Goal: Transaction & Acquisition: Book appointment/travel/reservation

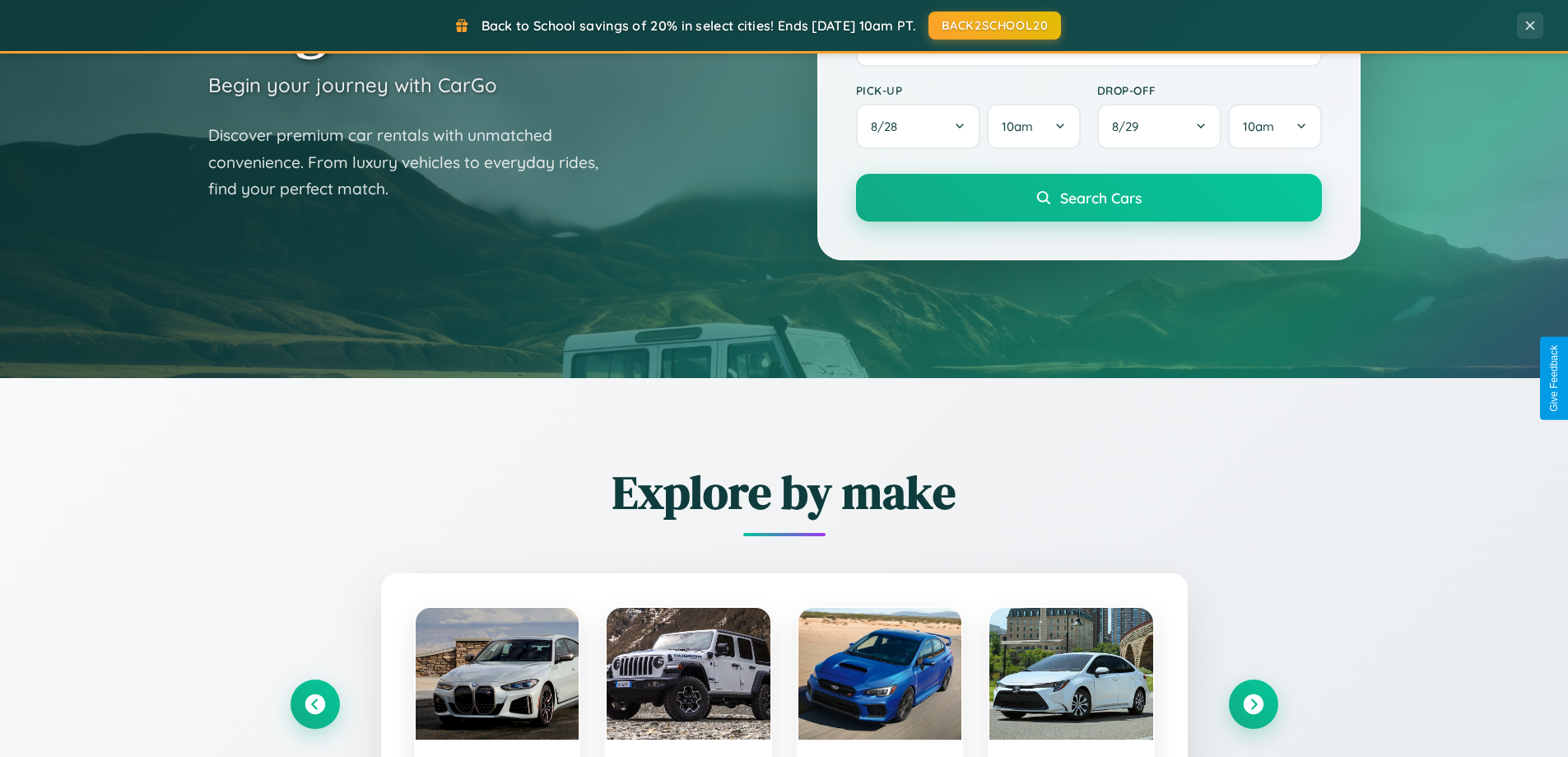
scroll to position [1133, 0]
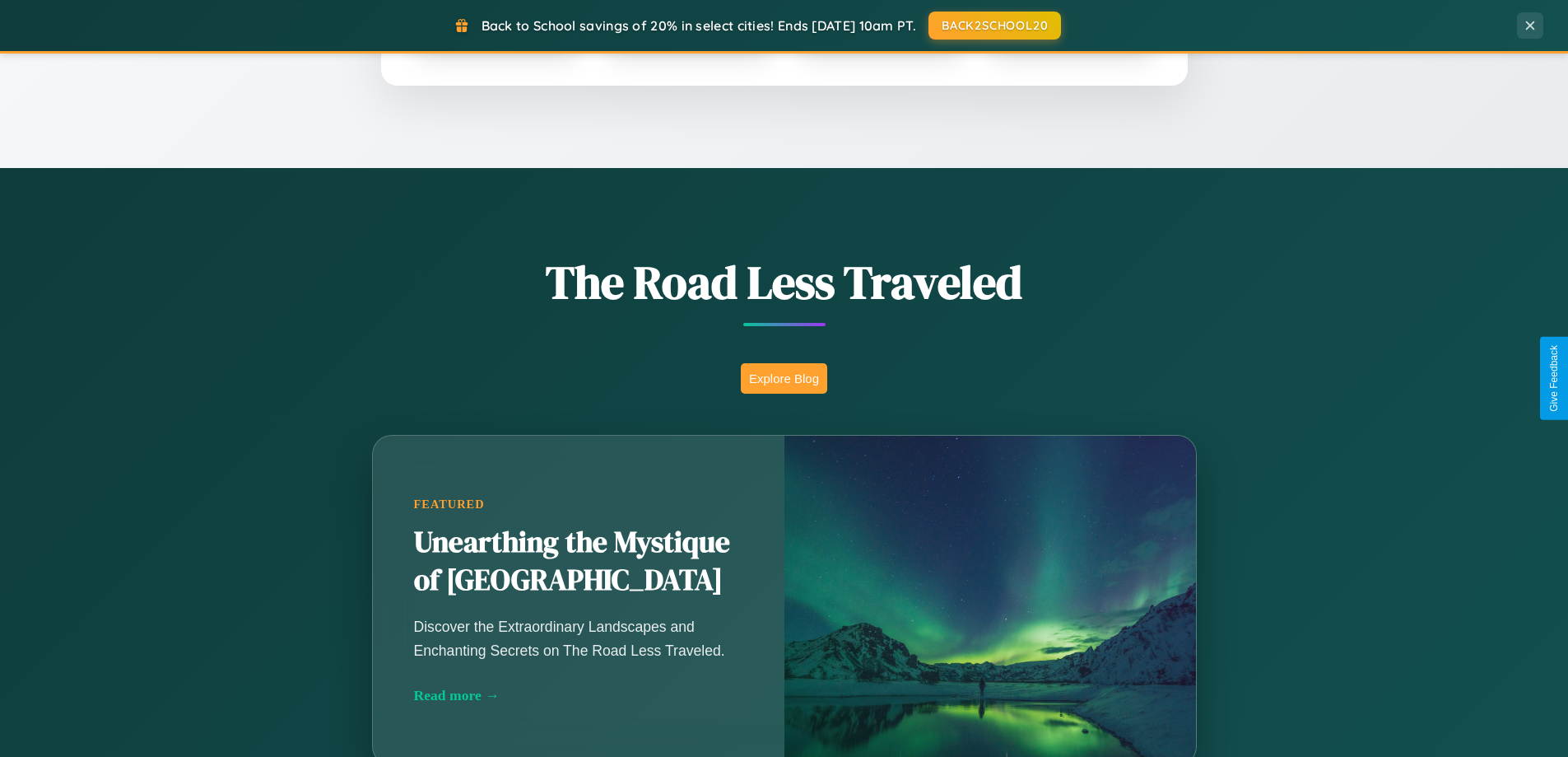
click at [784, 378] on button "Explore Blog" at bounding box center [784, 378] width 87 height 31
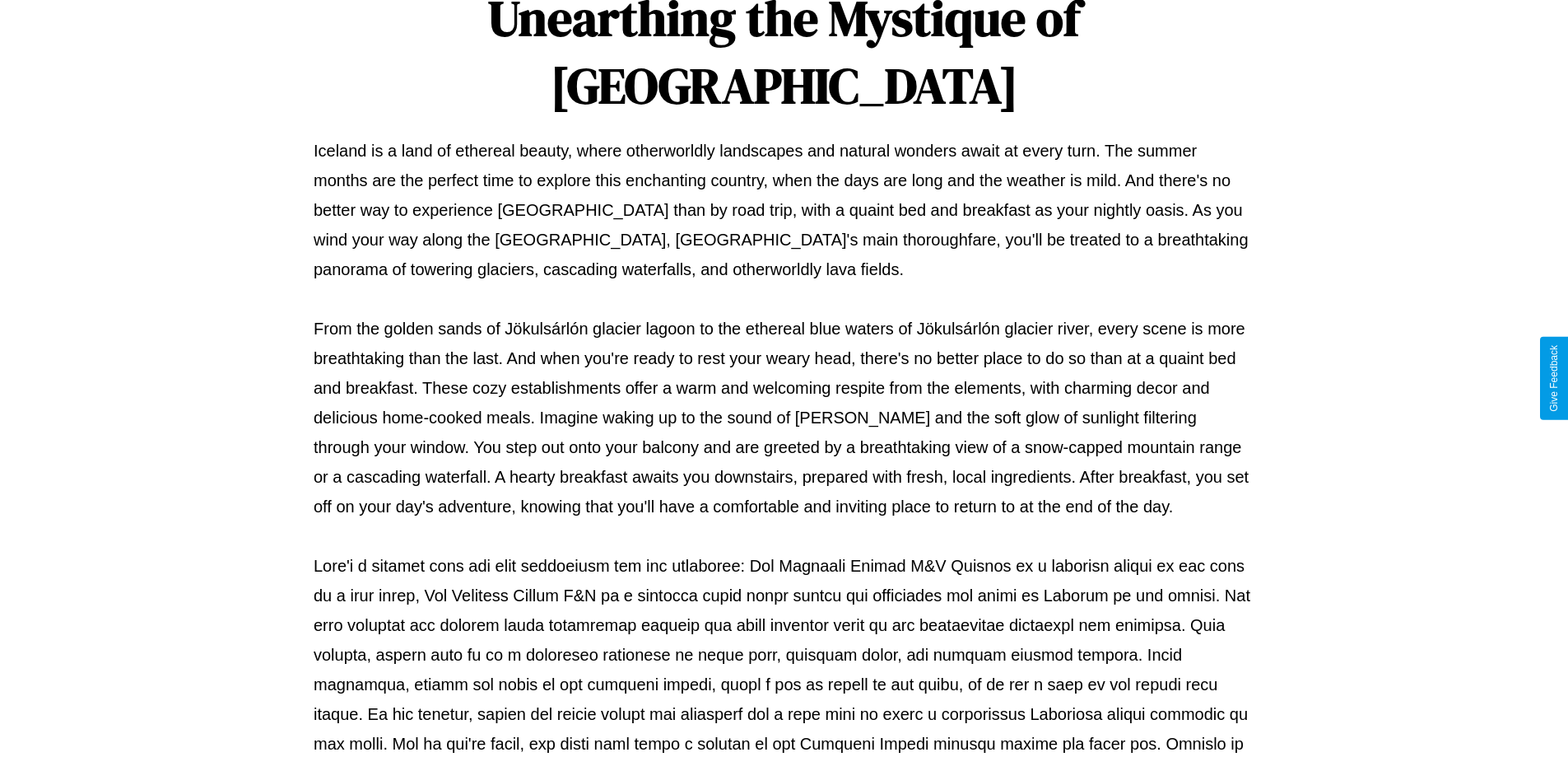
scroll to position [533, 0]
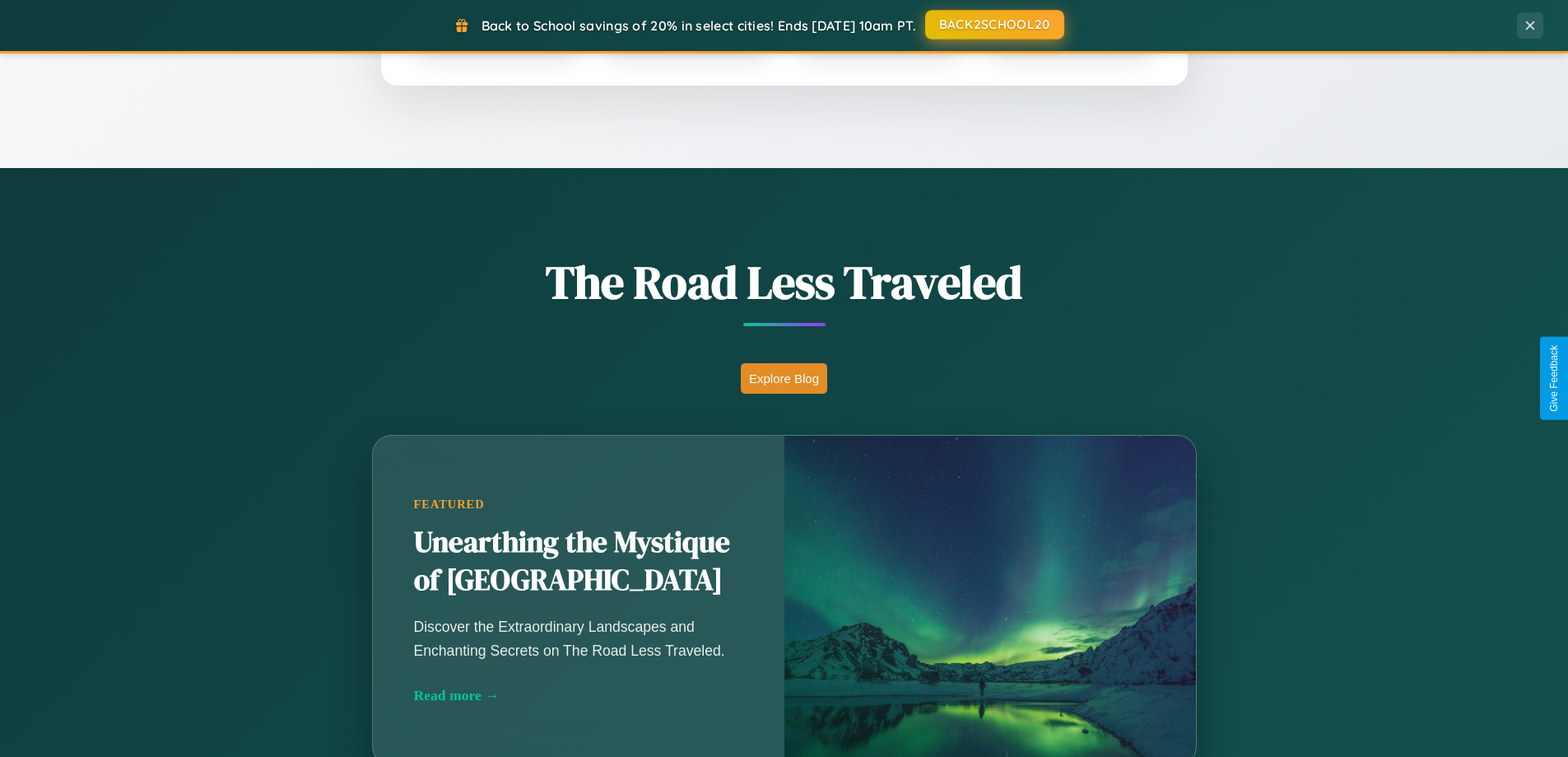
click at [994, 25] on button "BACK2SCHOOL20" at bounding box center [995, 25] width 140 height 30
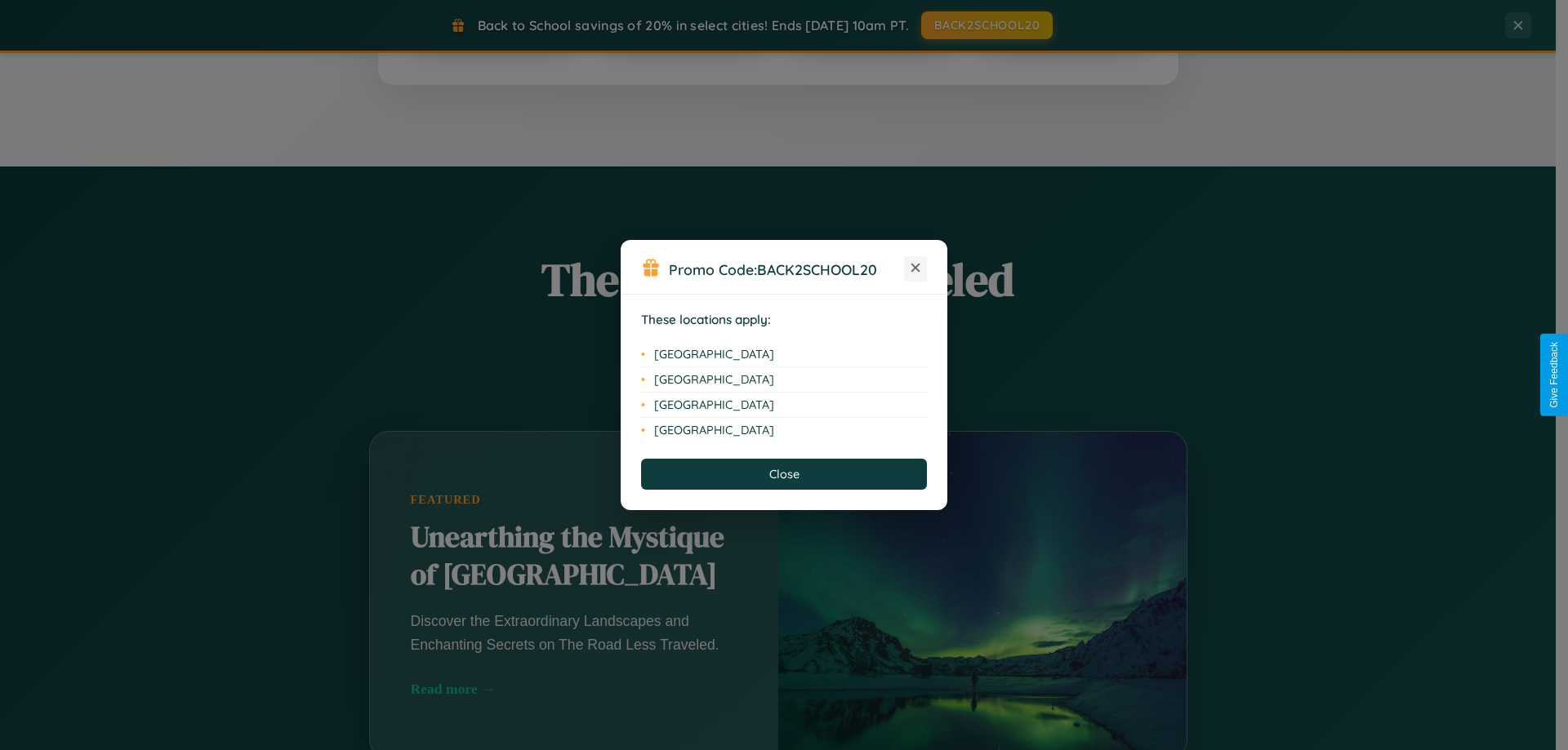
click at [916, 268] on icon at bounding box center [916, 268] width 9 height 9
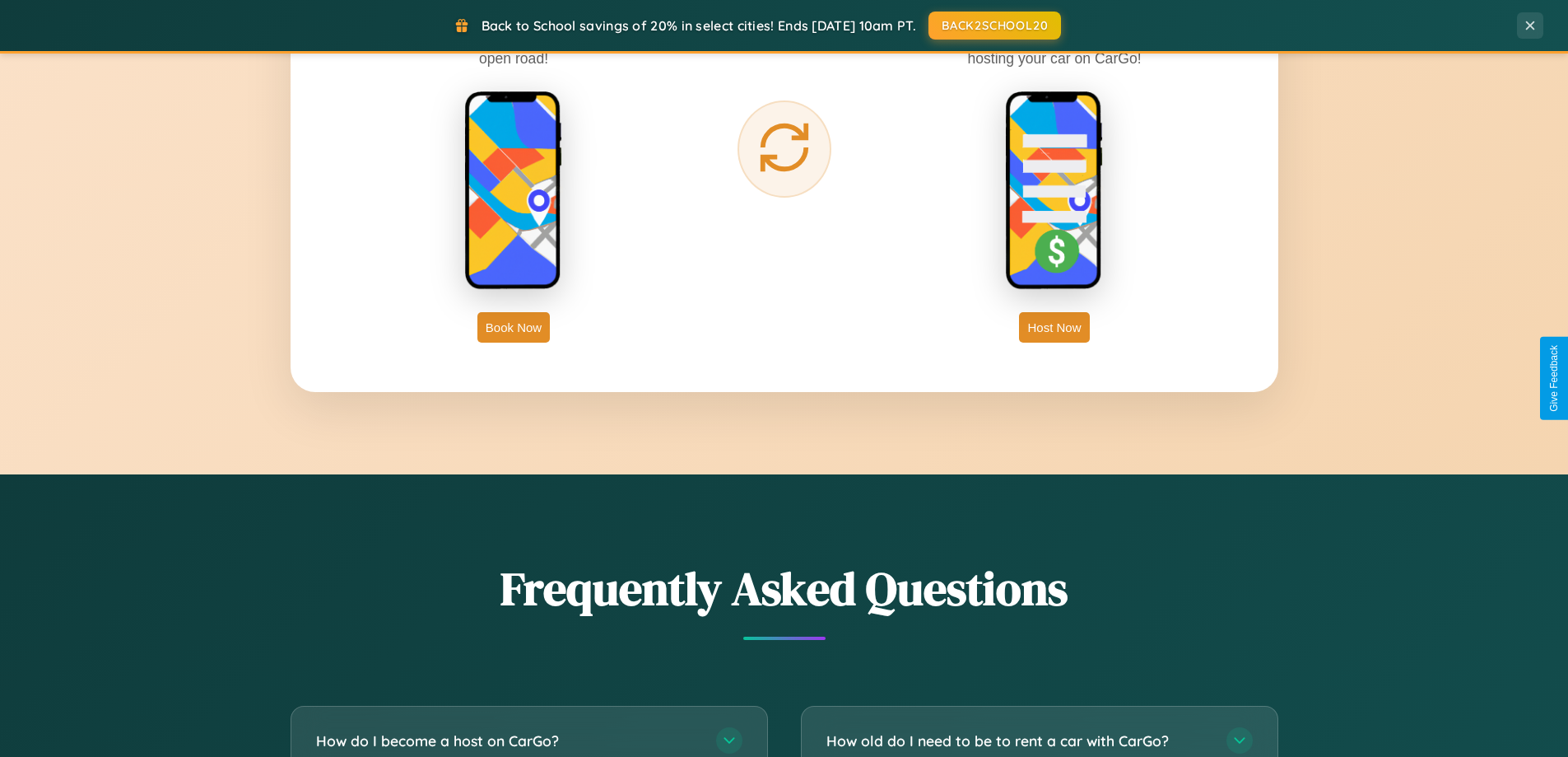
scroll to position [3170, 0]
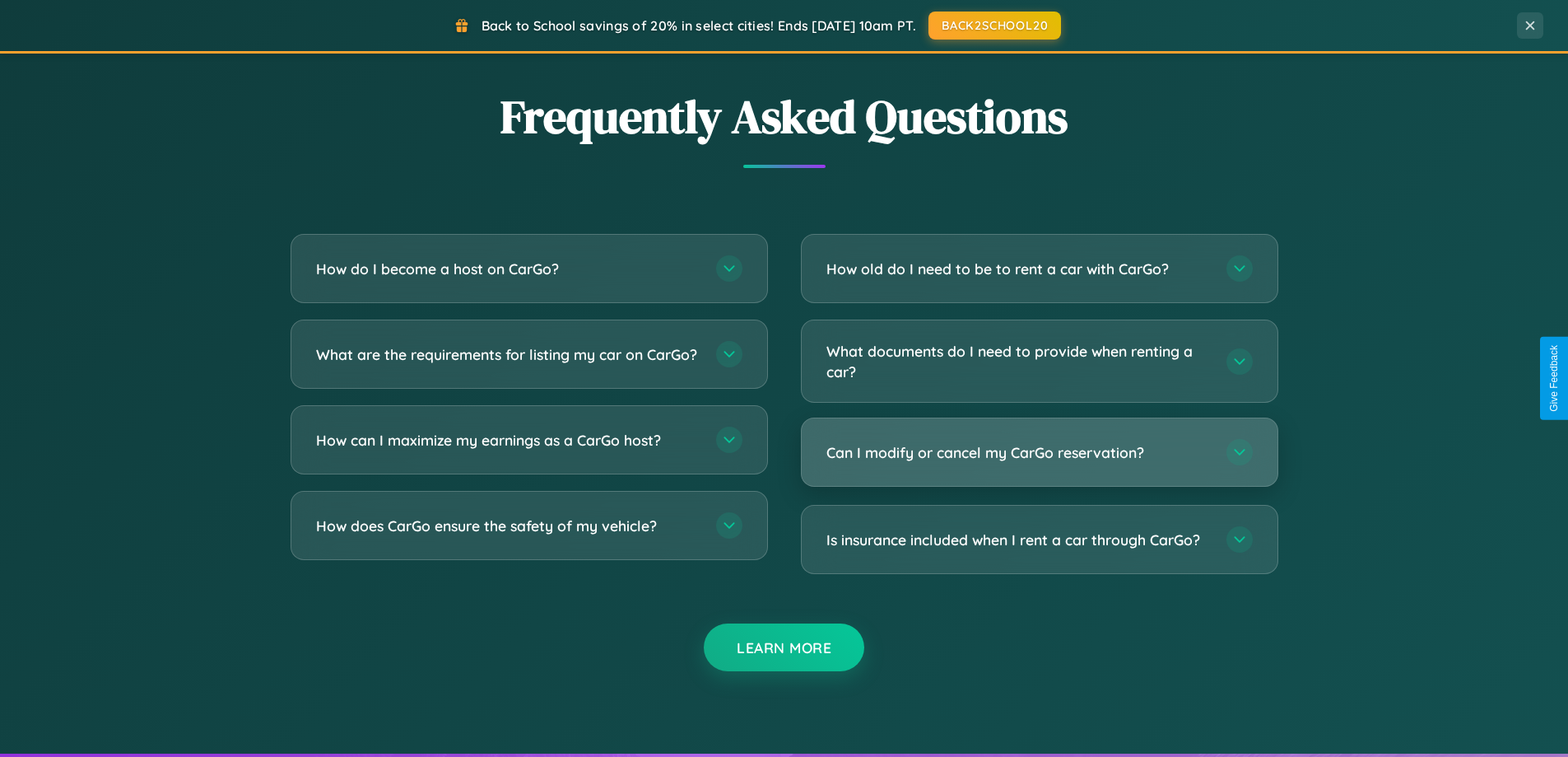
click at [1039, 453] on h3 "Can I modify or cancel my CarGo reservation?" at bounding box center [1018, 453] width 383 height 20
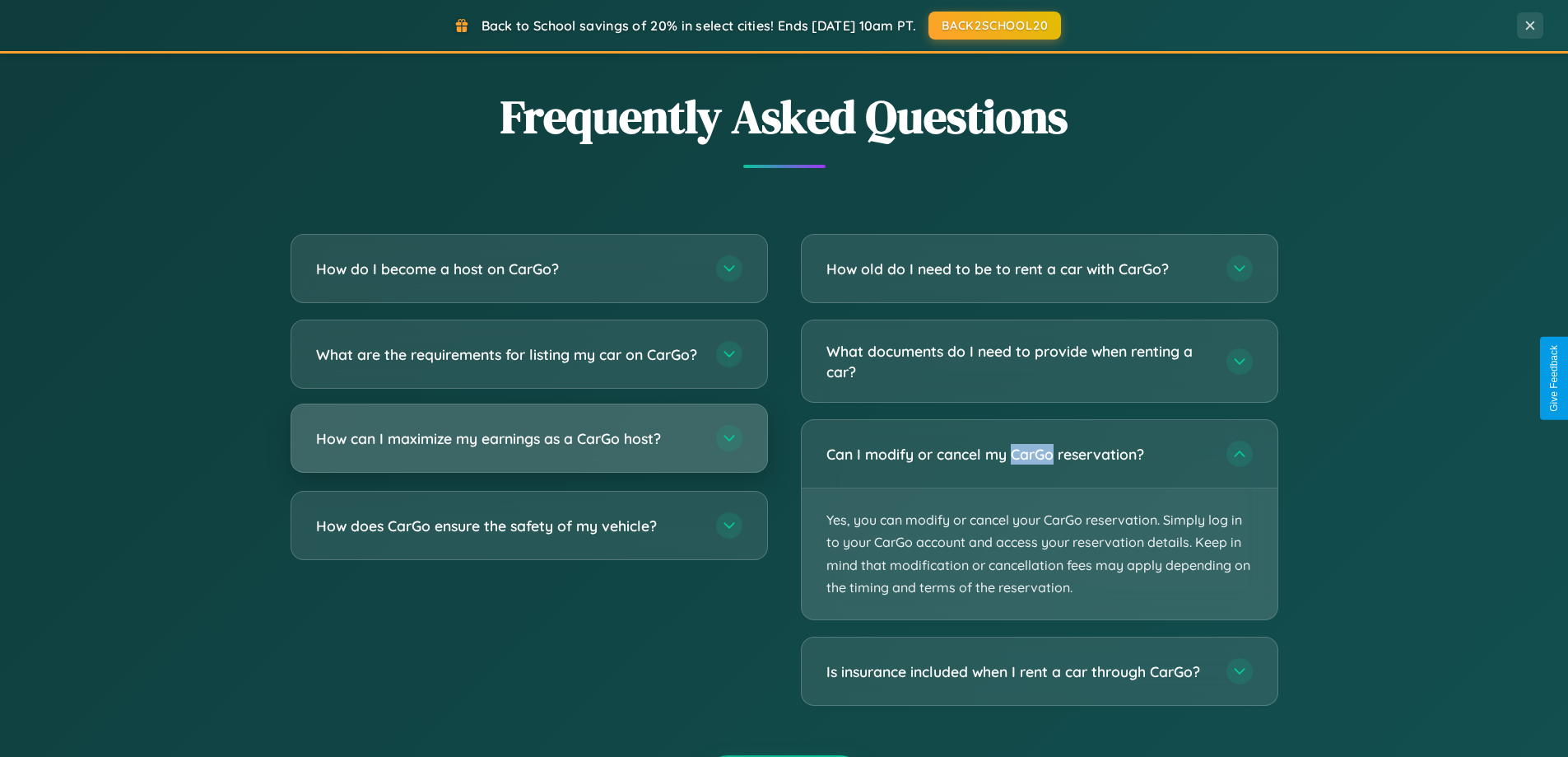
click at [529, 449] on h3 "How can I maximize my earnings as a CarGo host?" at bounding box center [508, 439] width 383 height 20
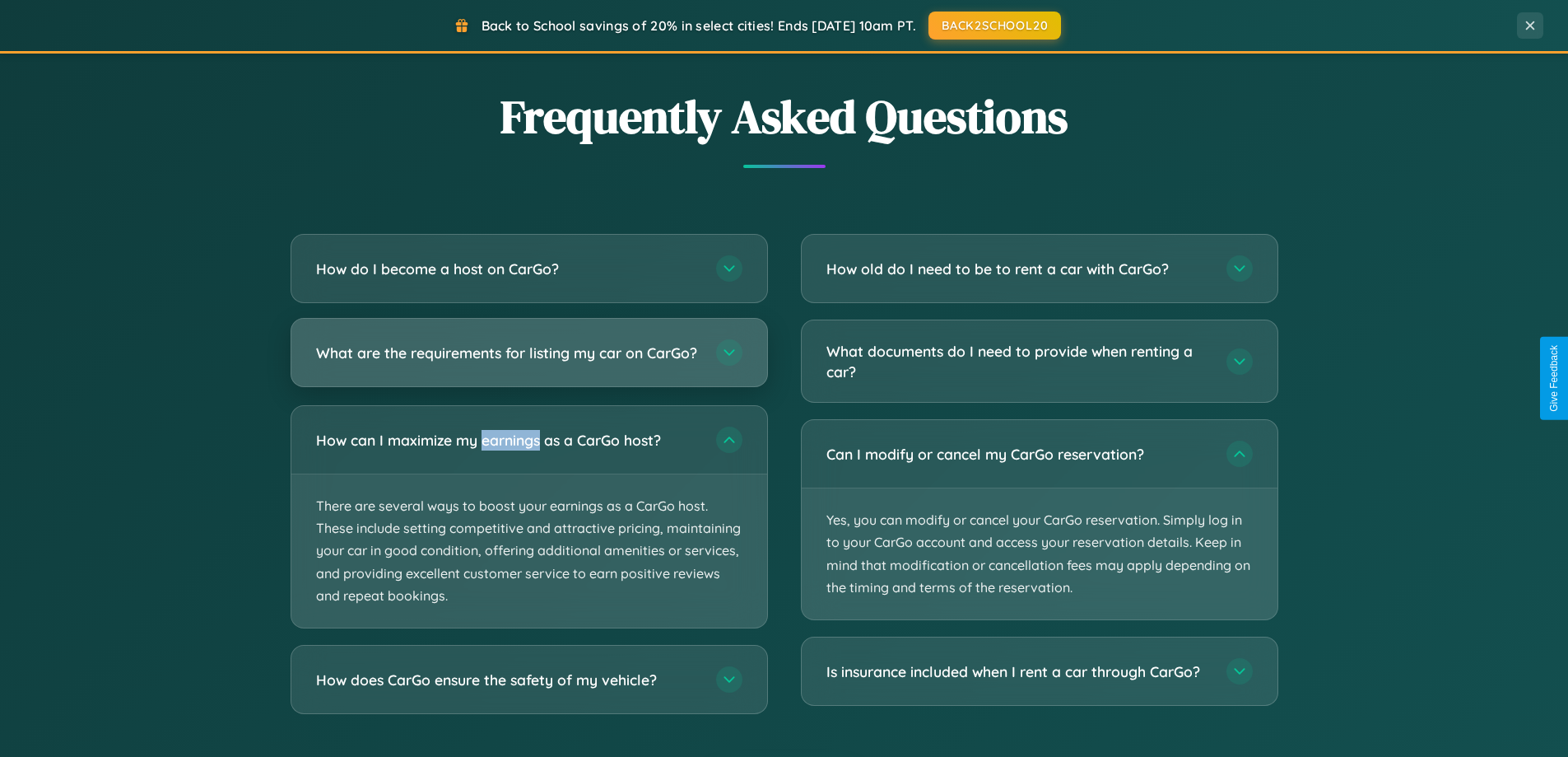
click at [529, 361] on h3 "What are the requirements for listing my car on CarGo?" at bounding box center [508, 353] width 383 height 20
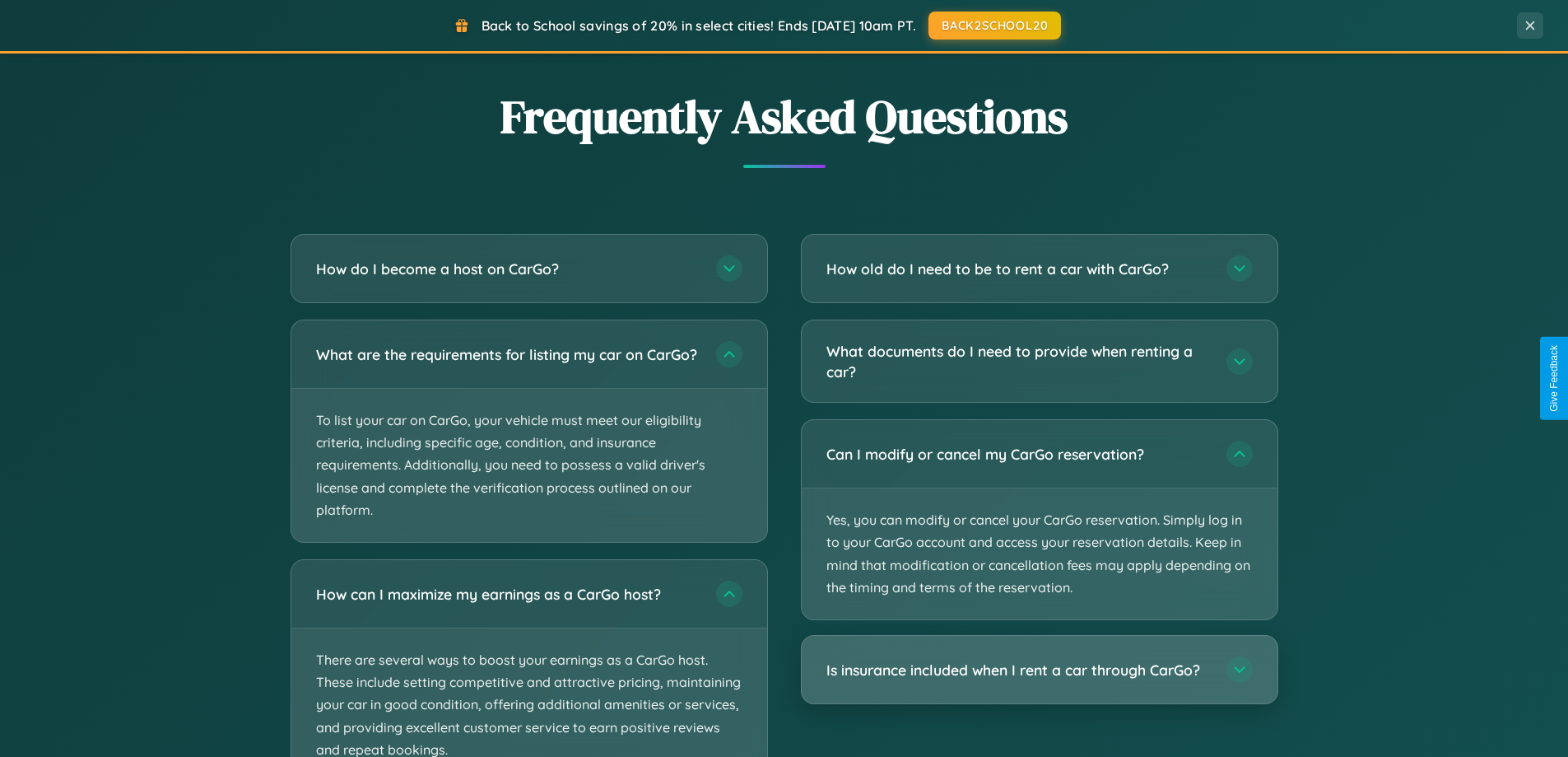
click at [1039, 670] on h3 "Is insurance included when I rent a car through CarGo?" at bounding box center [1018, 670] width 383 height 20
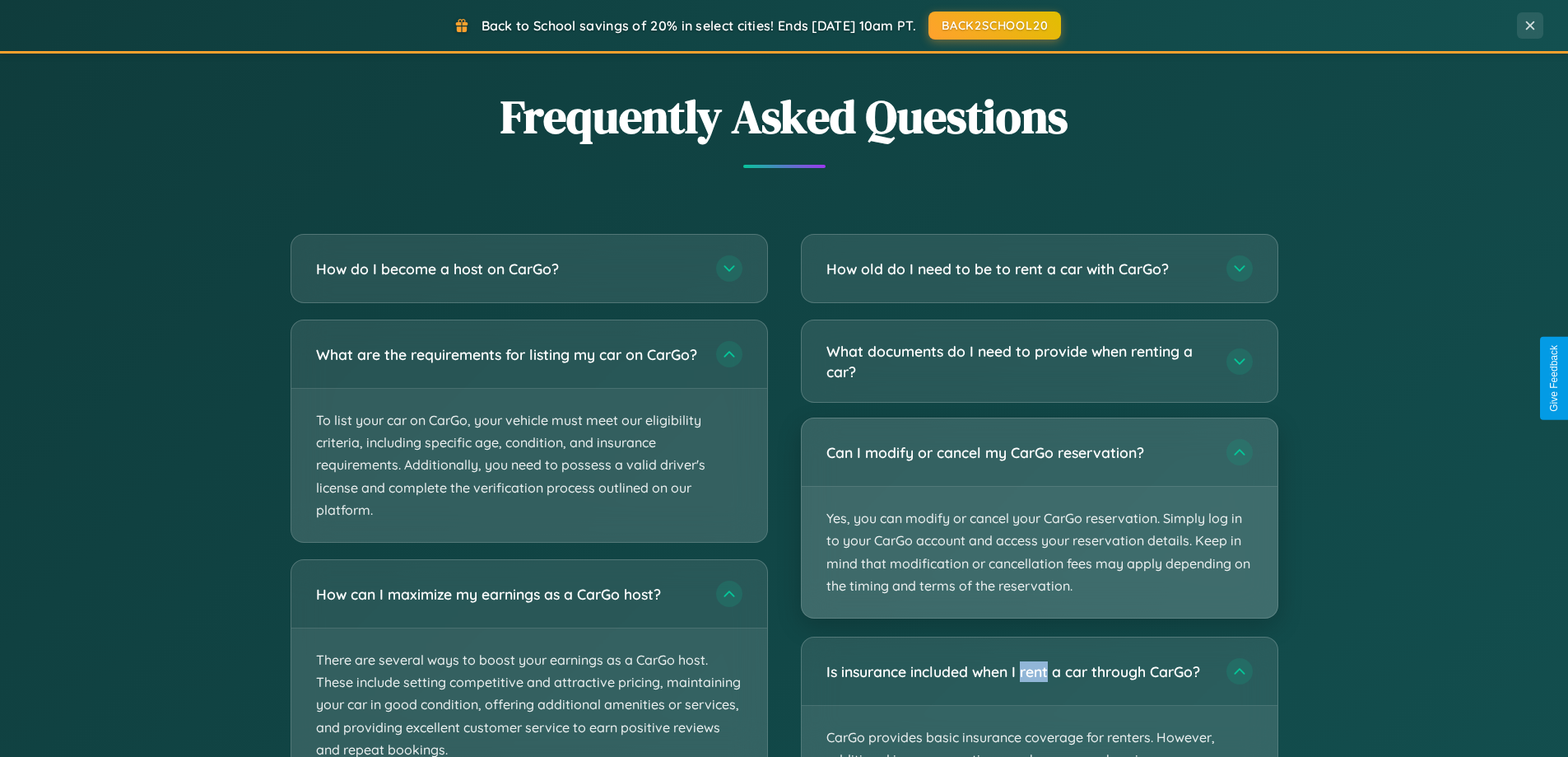
click at [1039, 519] on p "Yes, you can modify or cancel your CarGo reservation. Simply log in to your Car…" at bounding box center [1039, 552] width 476 height 131
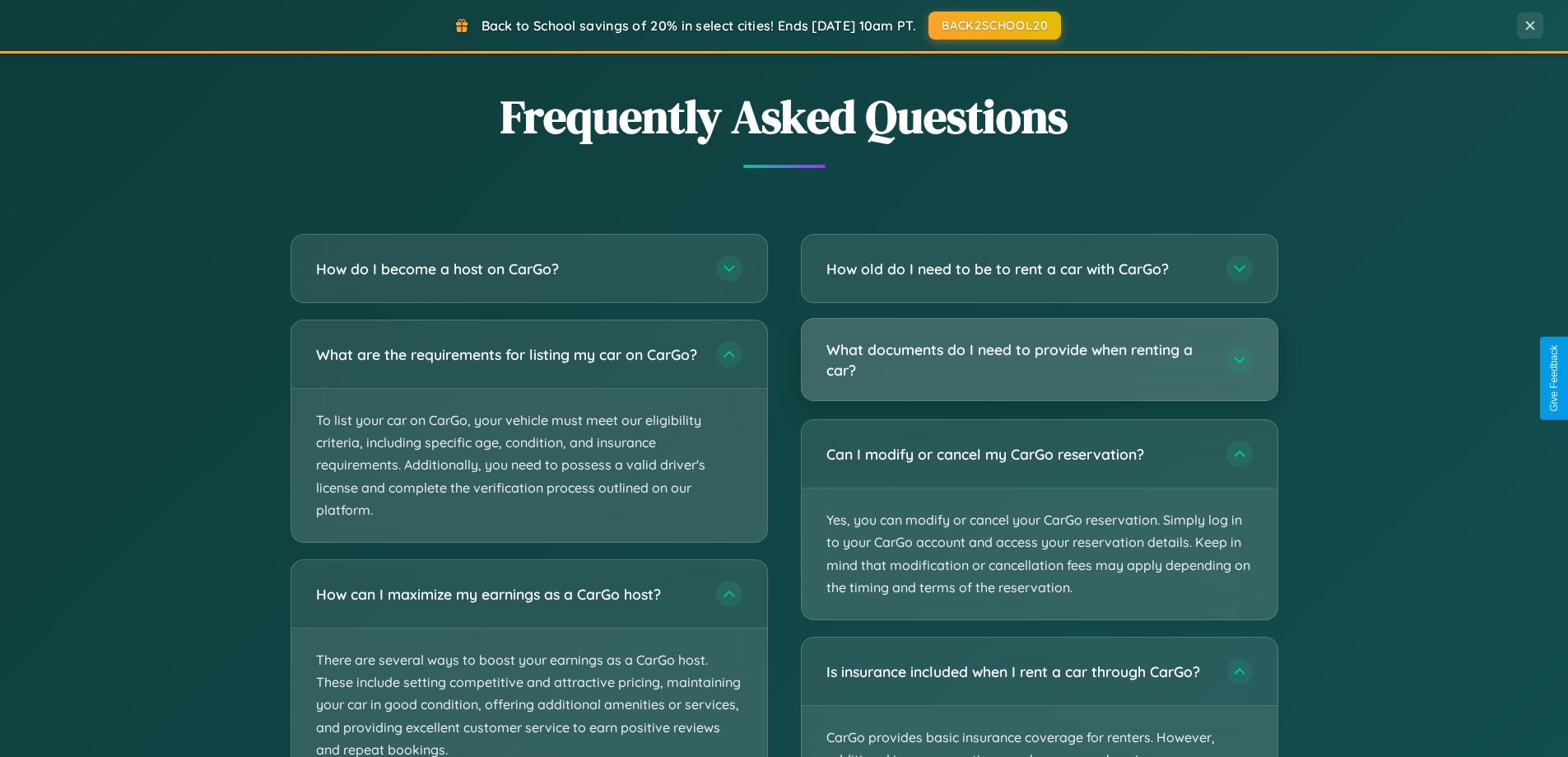
click at [1039, 359] on h3 "What documents do I need to provide when renting a car?" at bounding box center [1018, 359] width 383 height 40
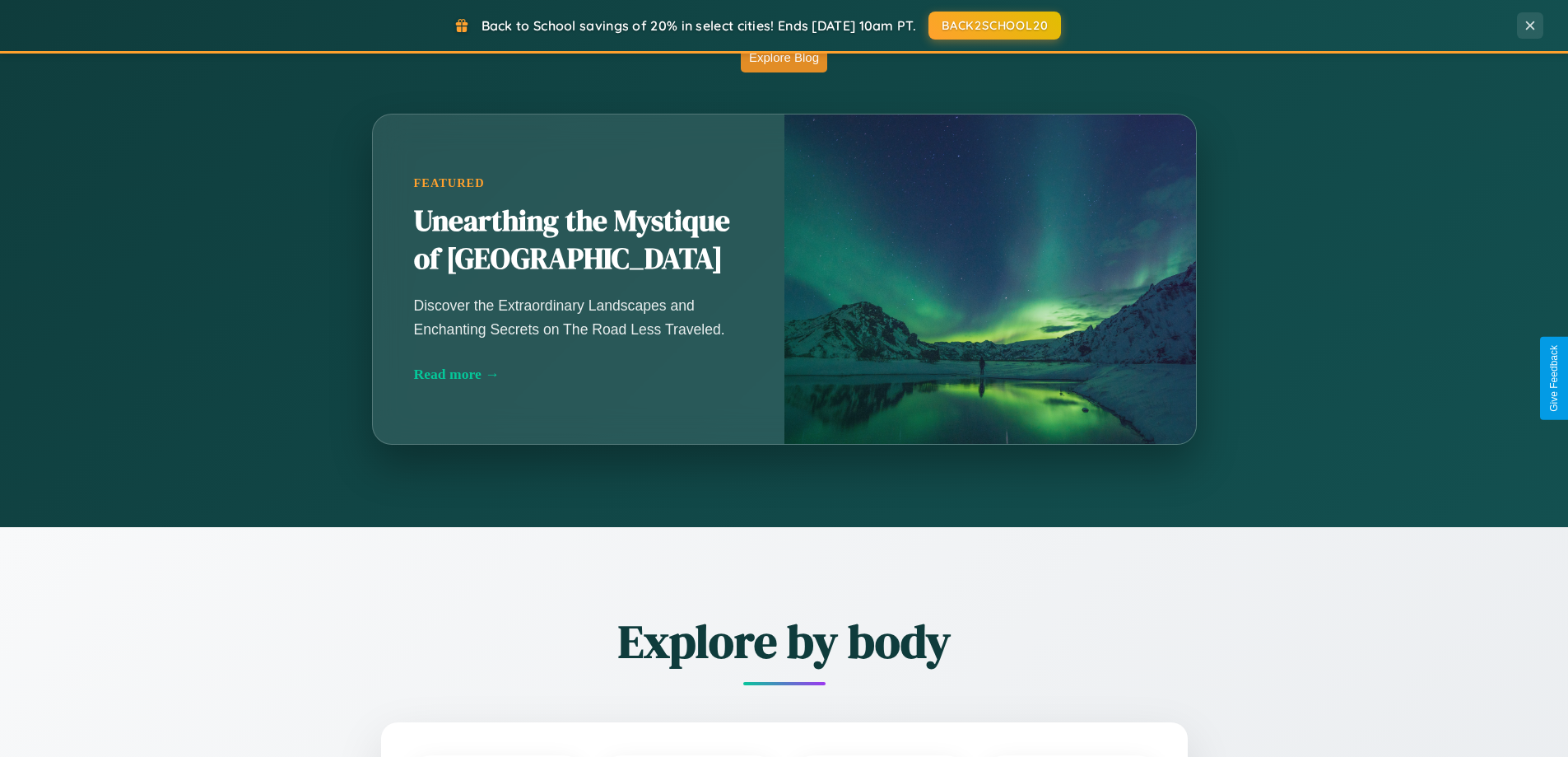
scroll to position [0, 0]
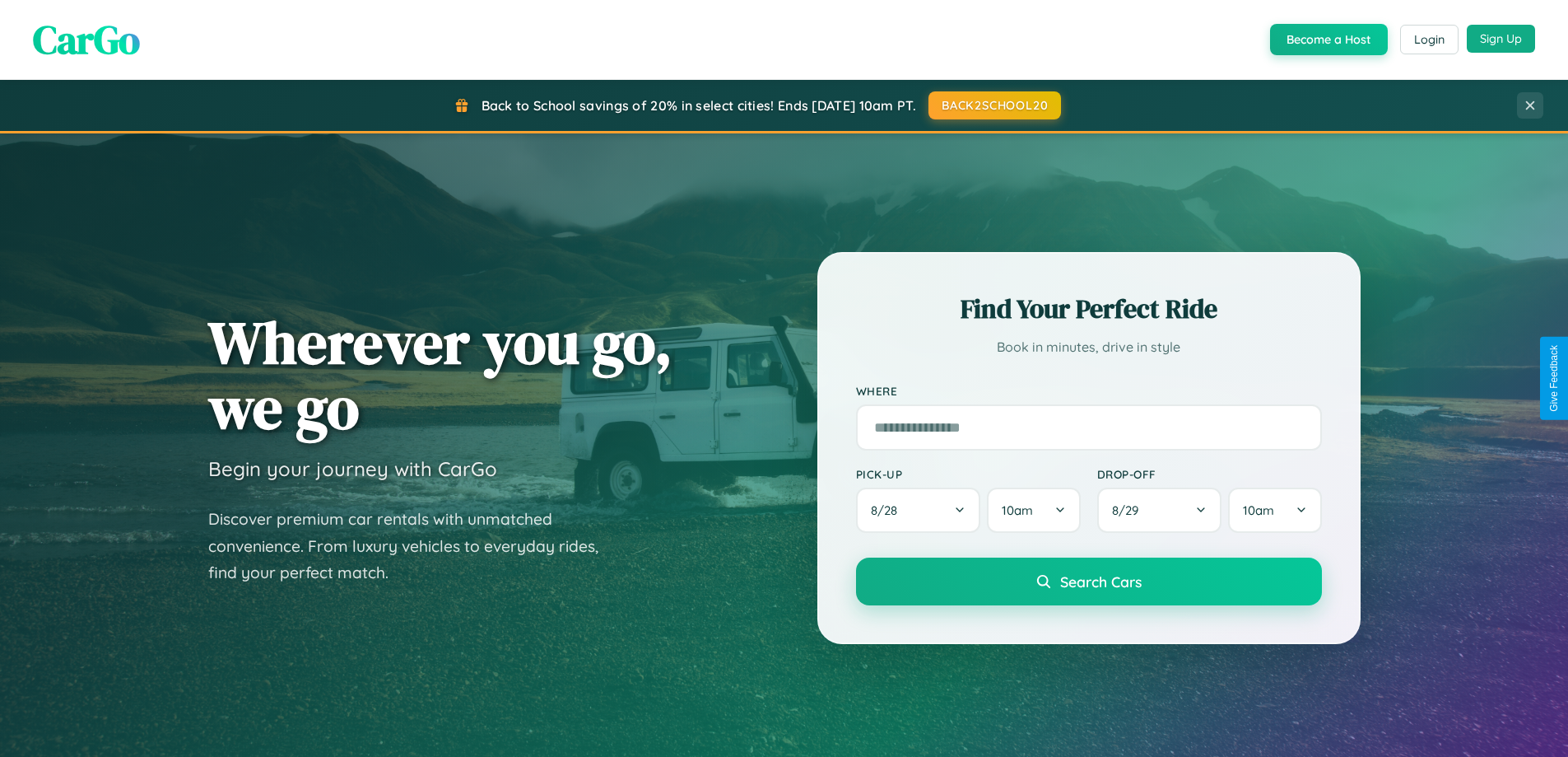
click at [1501, 39] on button "Sign Up" at bounding box center [1501, 39] width 68 height 28
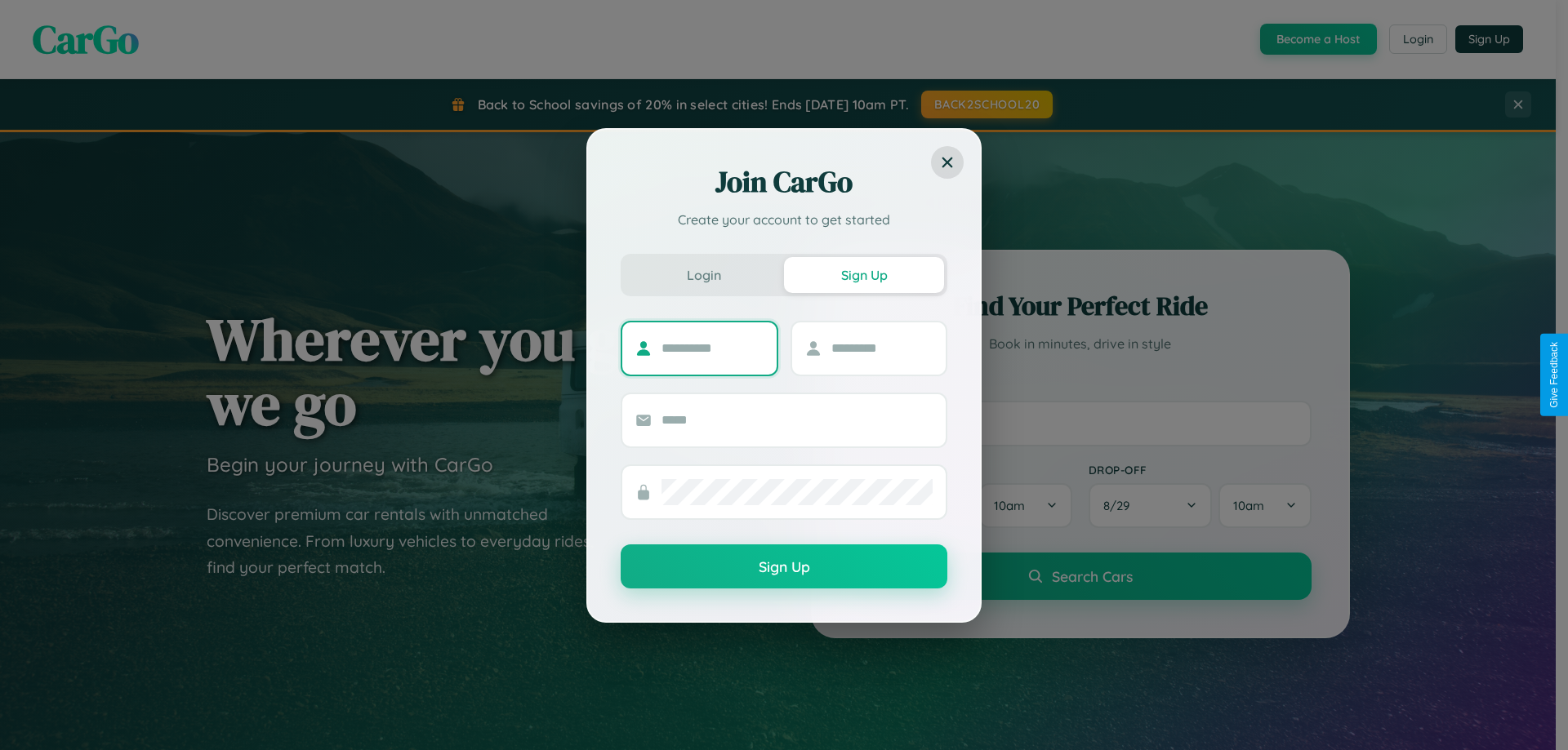
click at [712, 348] on input "text" at bounding box center [712, 349] width 102 height 26
type input "******"
click at [881, 348] on input "text" at bounding box center [882, 349] width 102 height 26
type input "****"
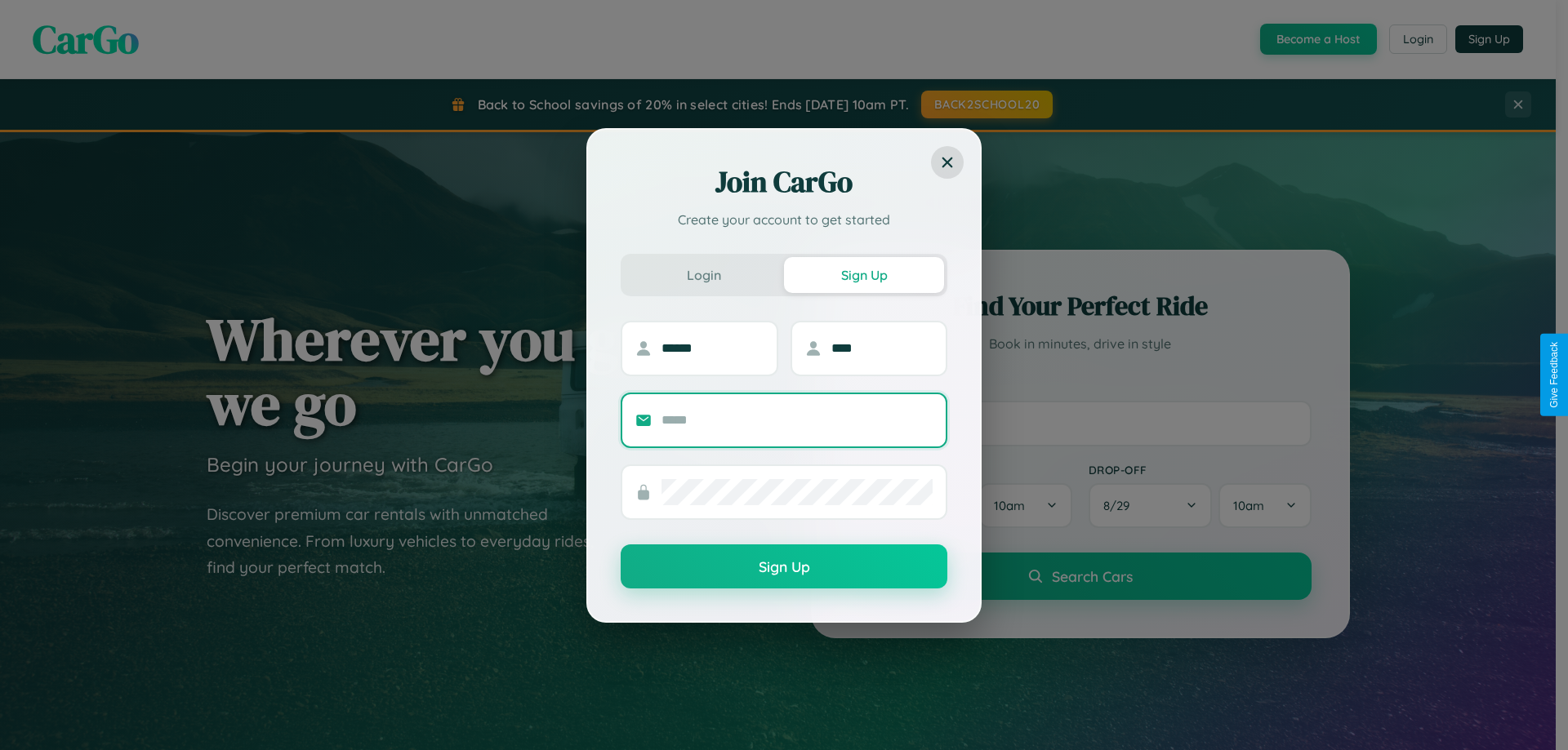
click at [796, 420] on input "text" at bounding box center [797, 420] width 271 height 26
type input "**********"
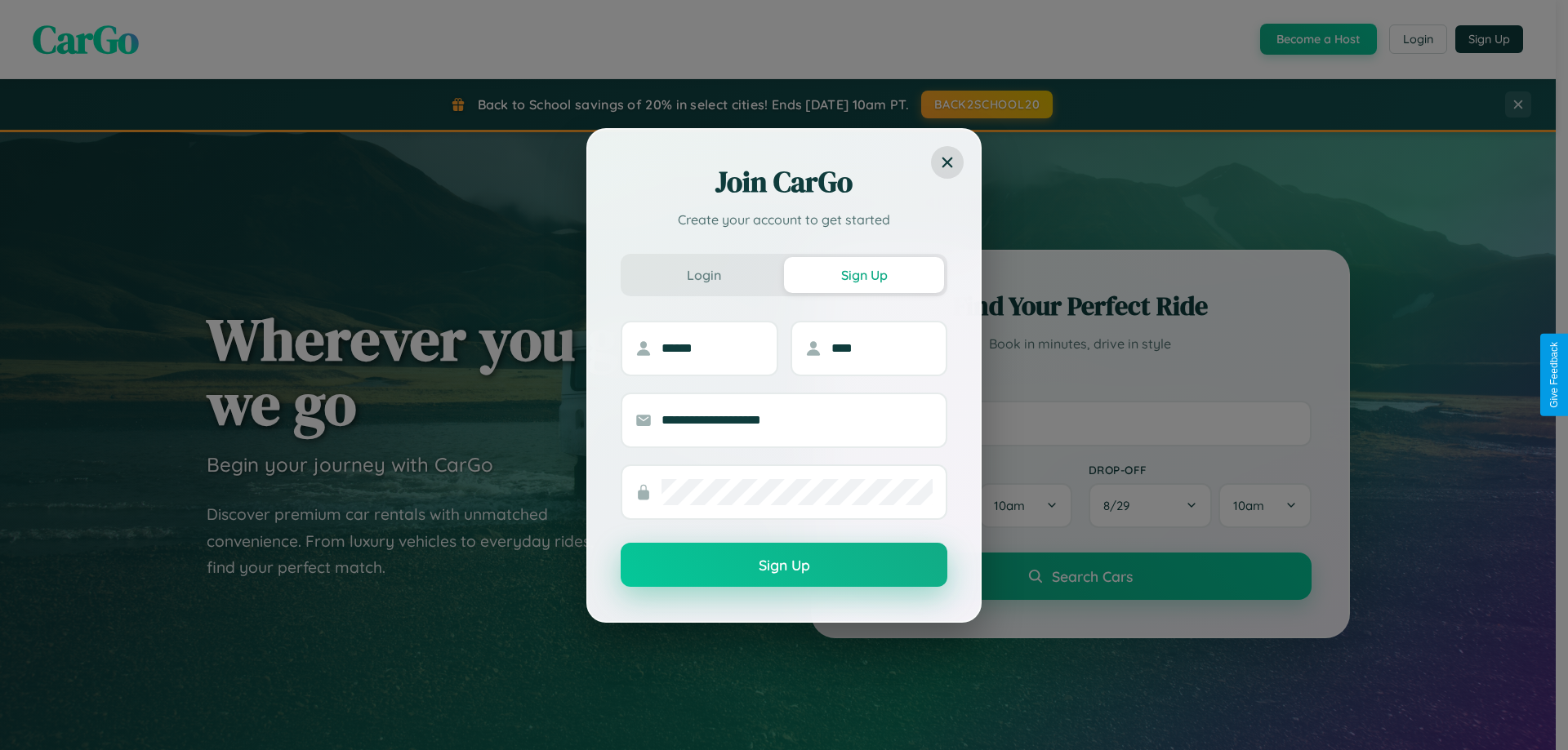
click at [784, 565] on button "Sign Up" at bounding box center [784, 565] width 327 height 44
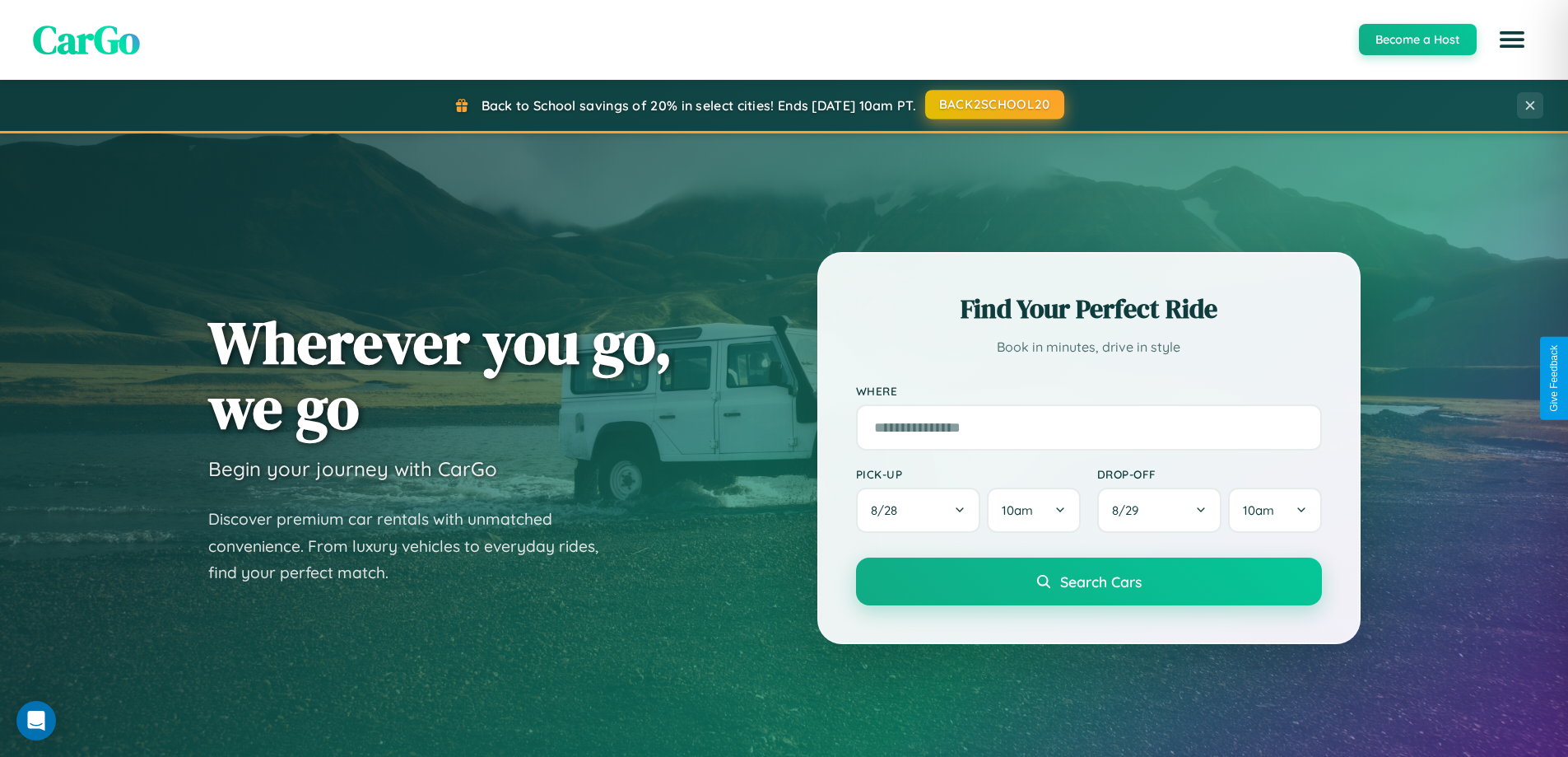
click at [994, 104] on button "BACK2SCHOOL20" at bounding box center [995, 104] width 140 height 30
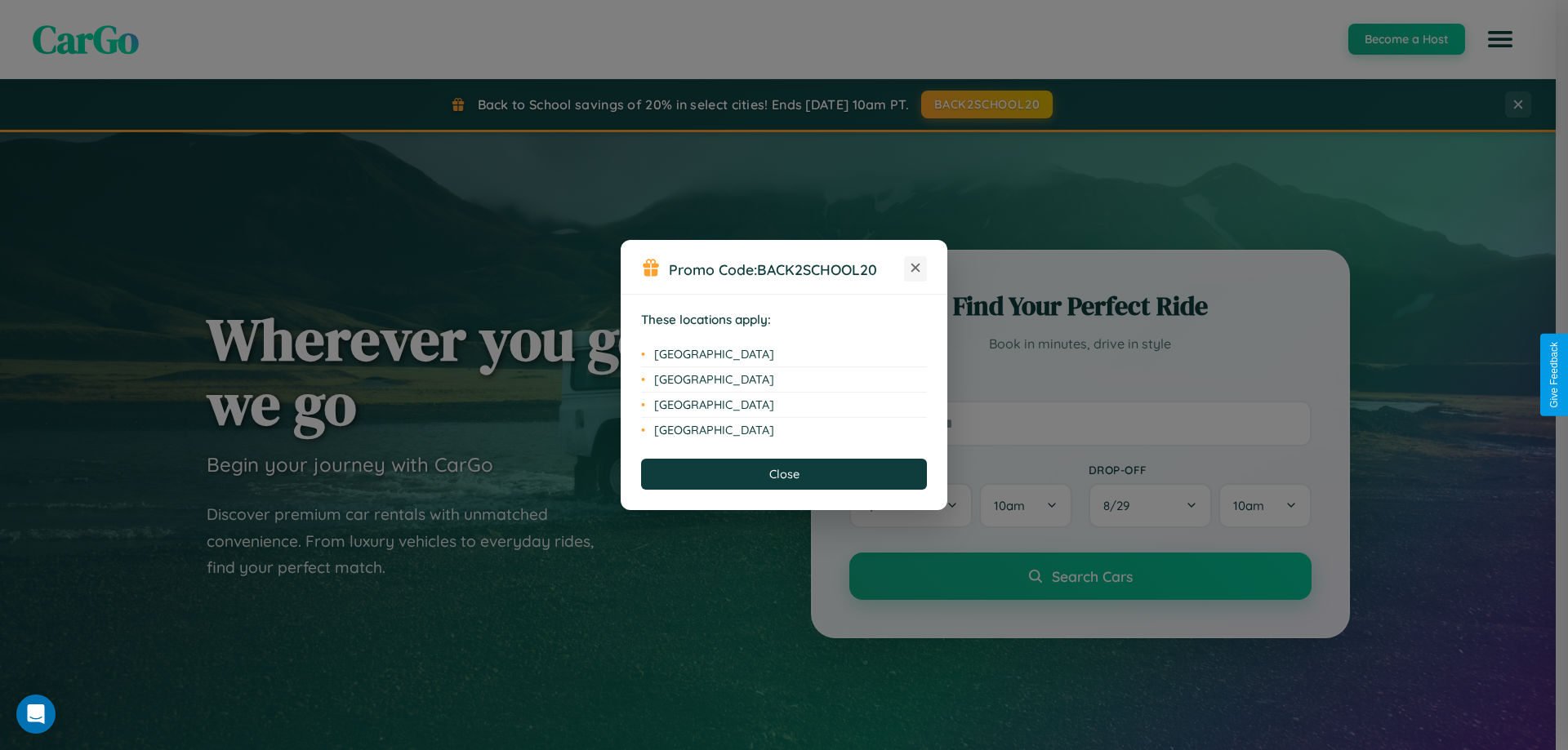
click at [916, 268] on icon at bounding box center [916, 268] width 9 height 9
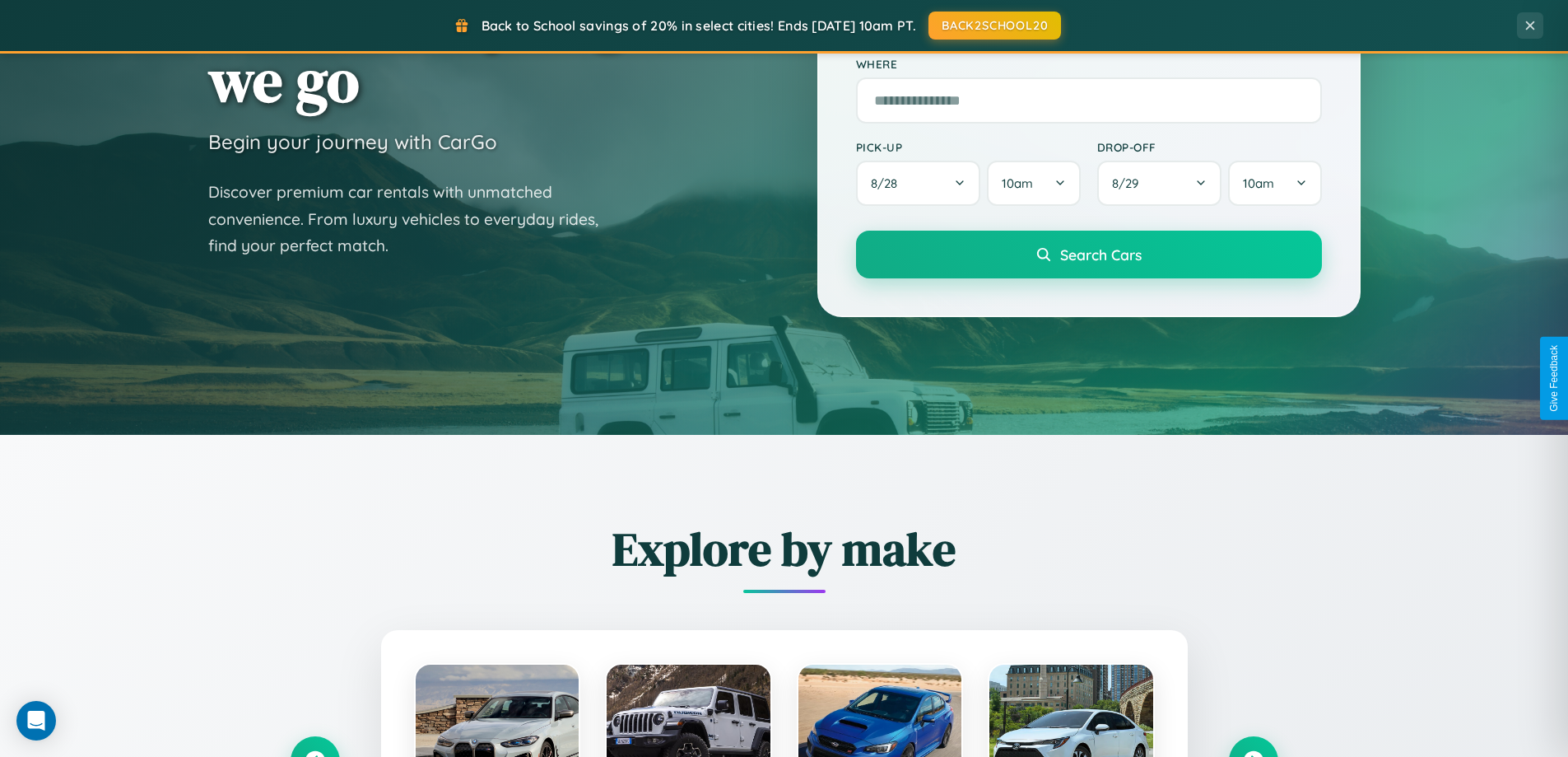
scroll to position [710, 0]
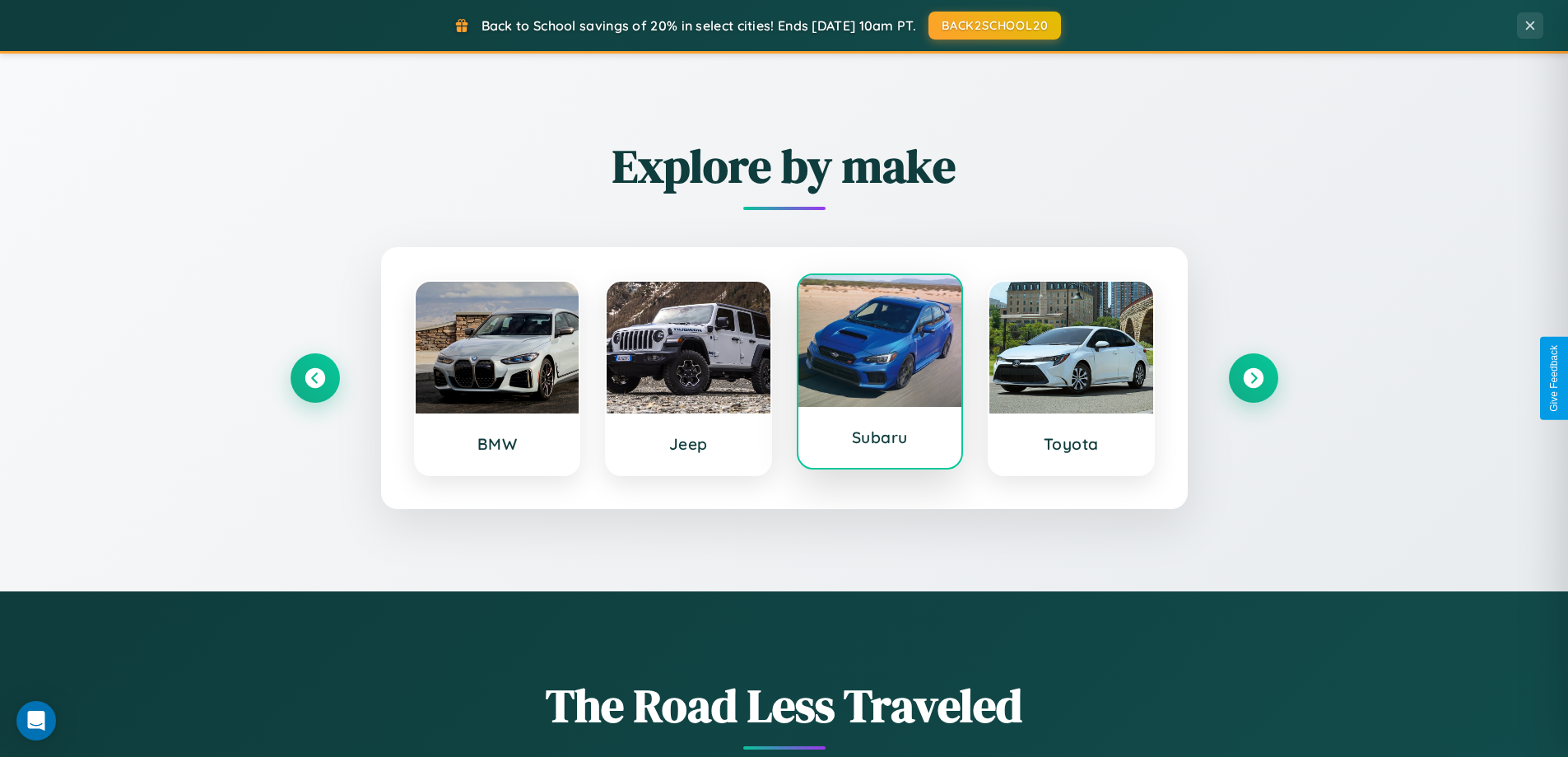
click at [879, 373] on div at bounding box center [880, 341] width 164 height 132
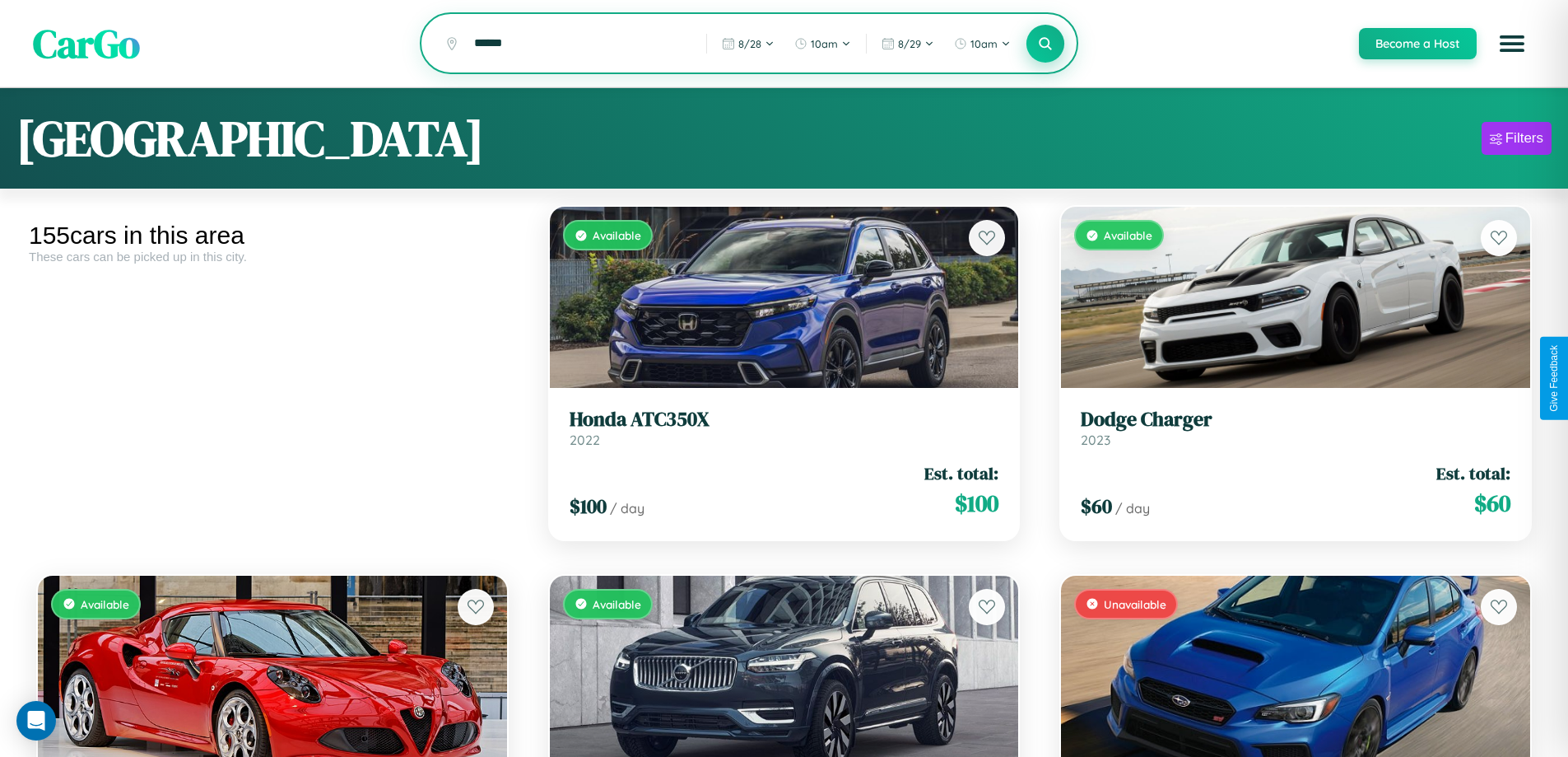
click at [1045, 45] on icon at bounding box center [1046, 43] width 16 height 16
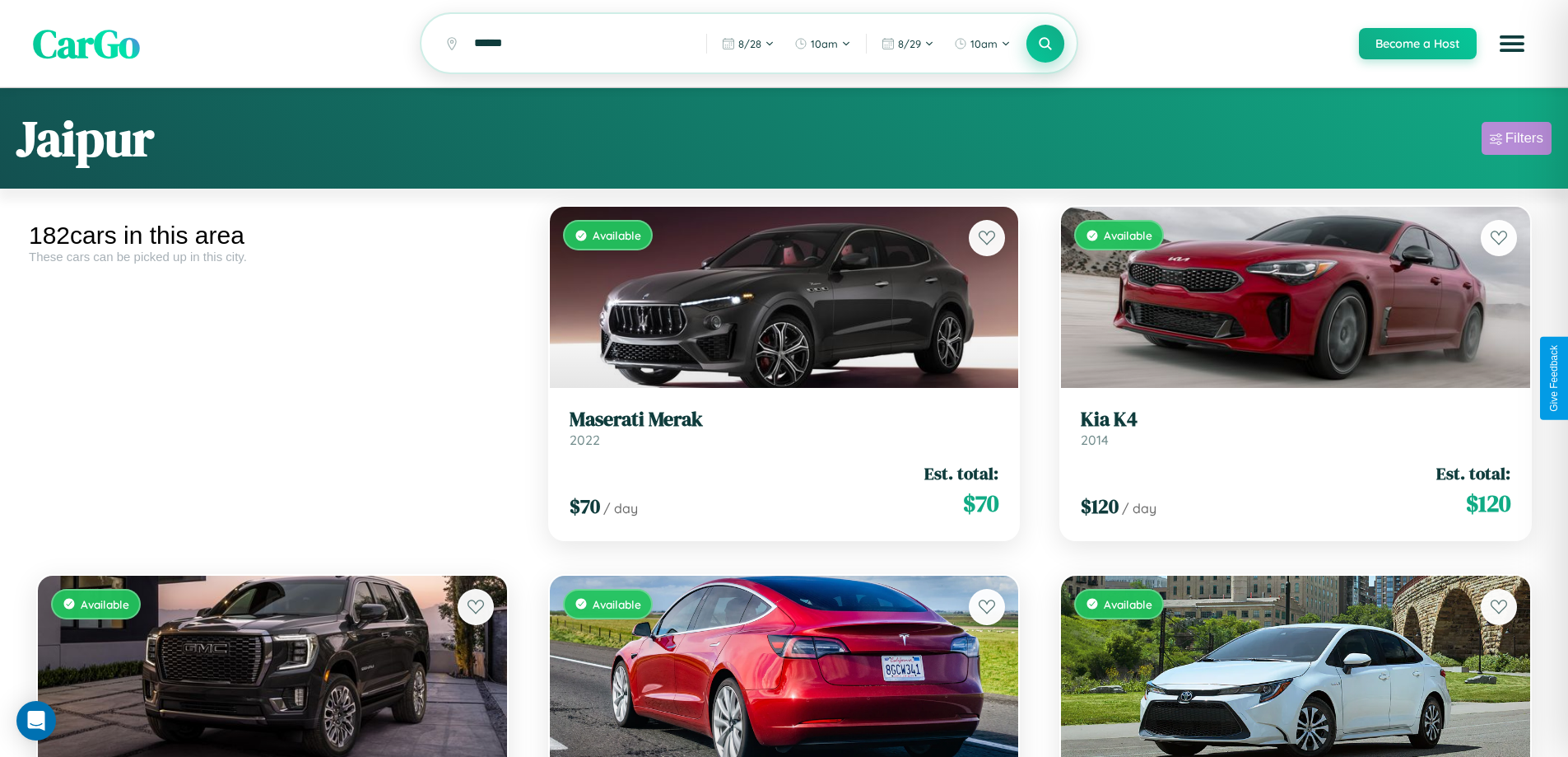
click at [1517, 141] on div "Filters" at bounding box center [1524, 139] width 38 height 17
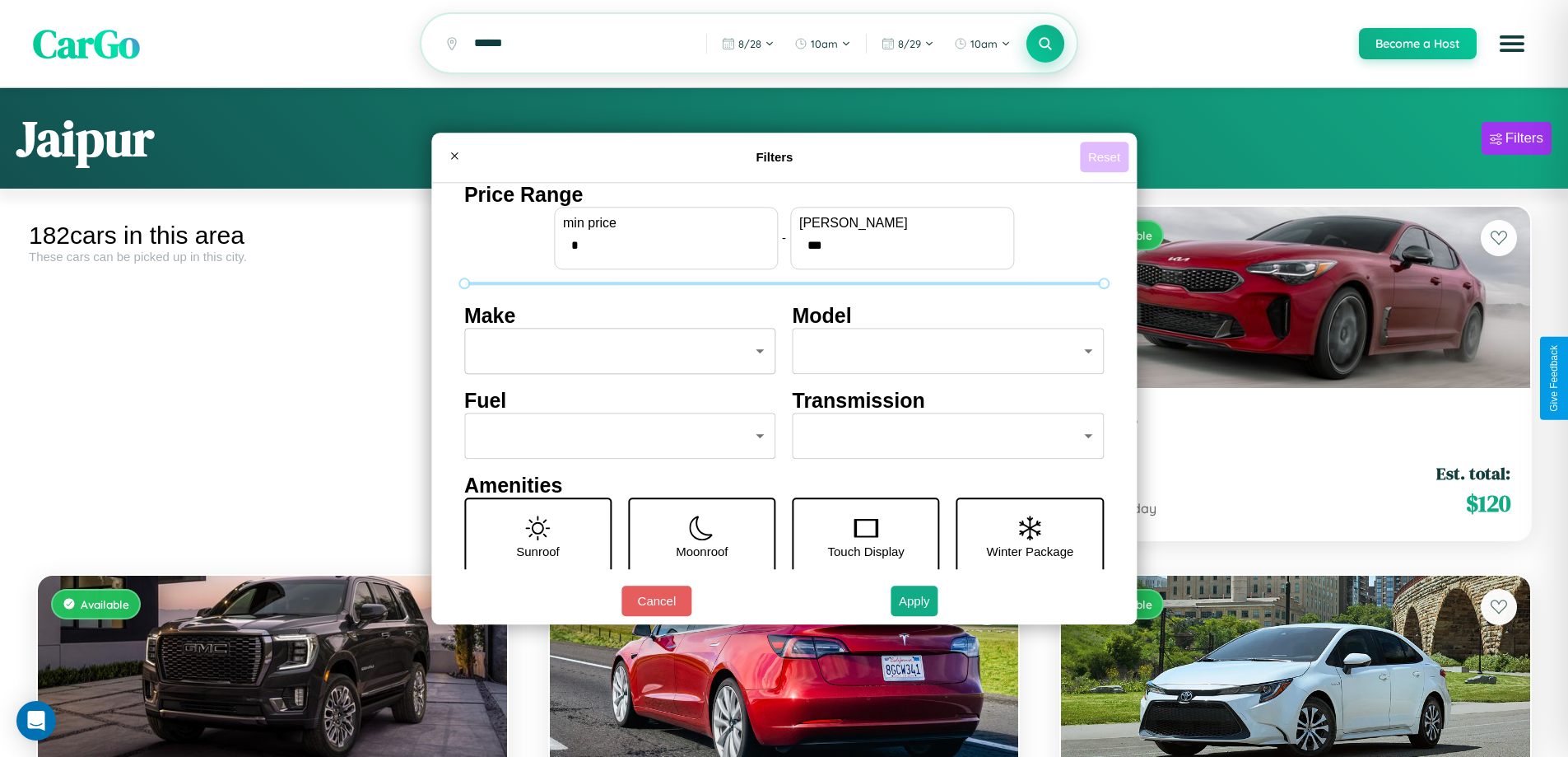
click at [1106, 156] on button "Reset" at bounding box center [1105, 156] width 48 height 31
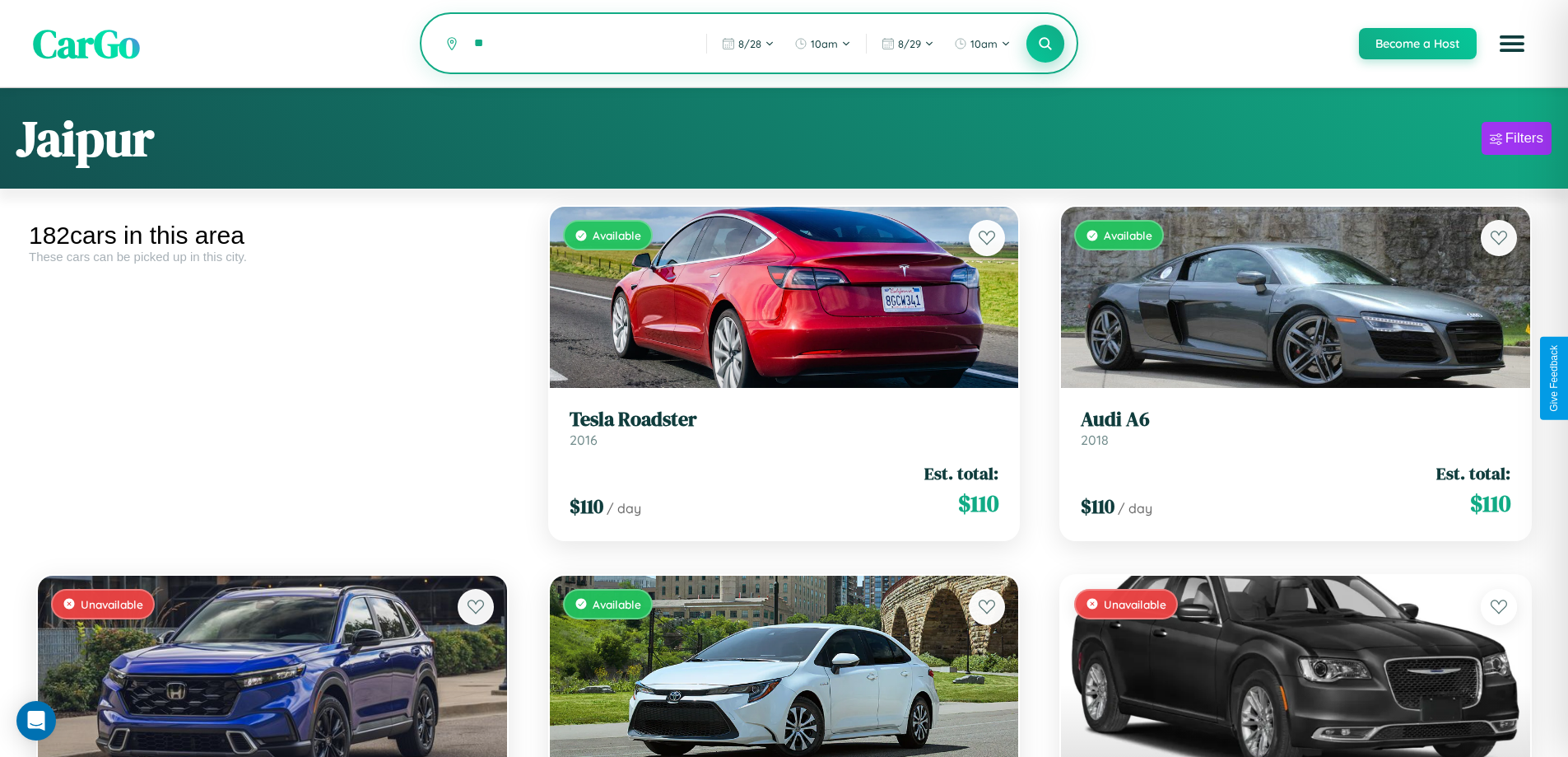
type input "*"
type input "*********"
click at [1045, 45] on icon at bounding box center [1046, 43] width 16 height 16
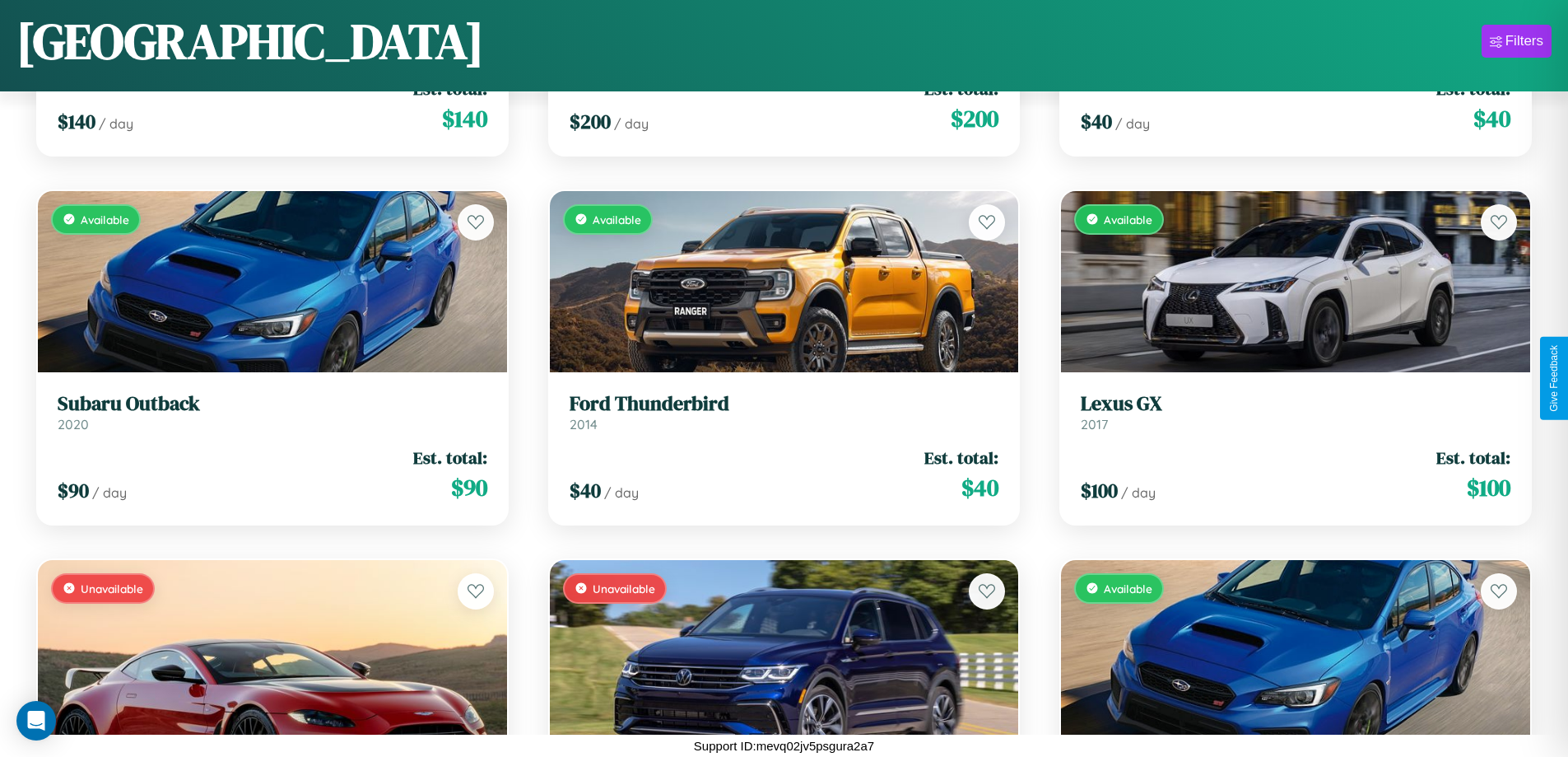
scroll to position [4658, 0]
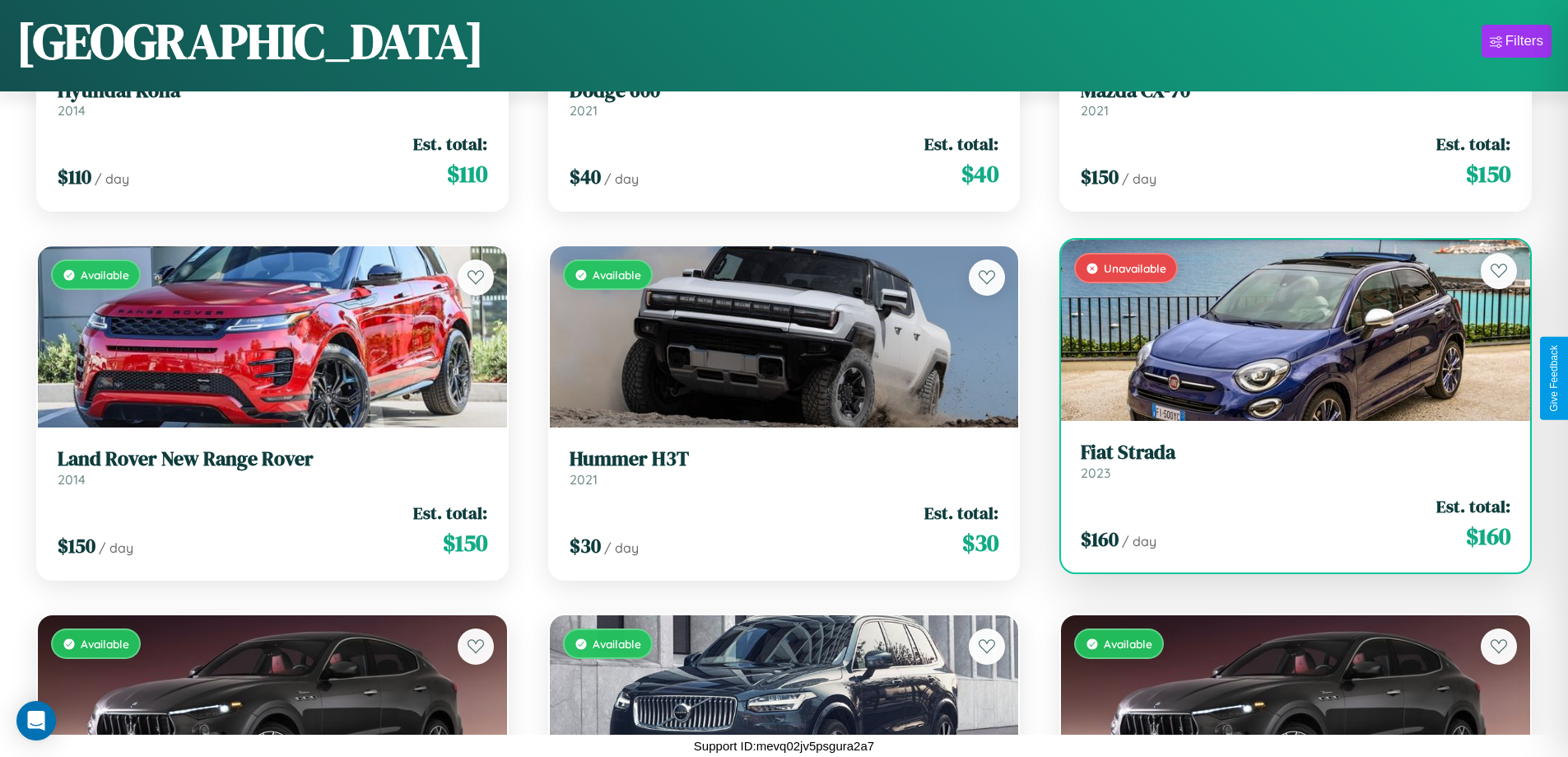
click at [1285, 466] on link "Fiat Strada 2023" at bounding box center [1296, 460] width 430 height 40
